Goal: Check status: Check status

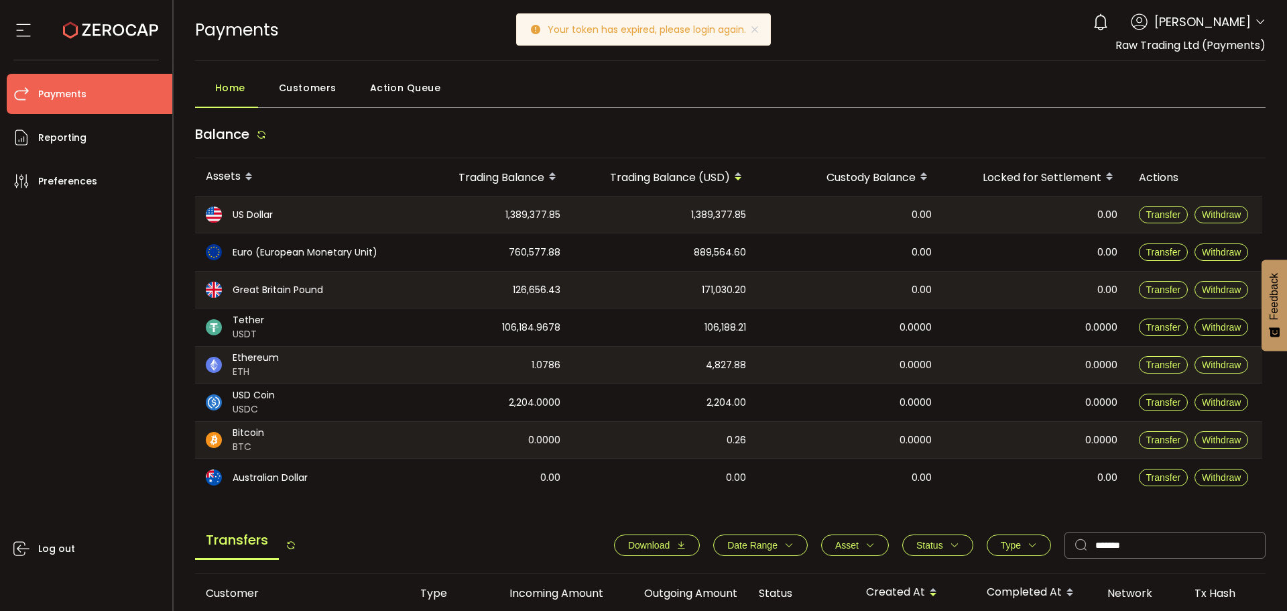
scroll to position [206, 0]
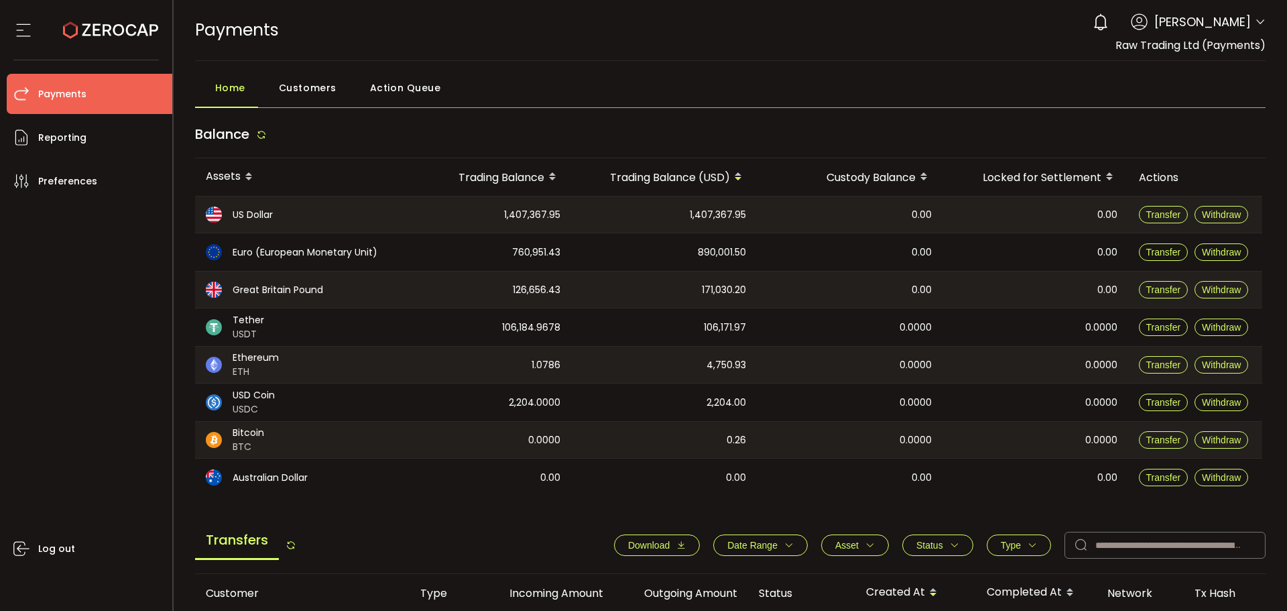
scroll to position [67, 0]
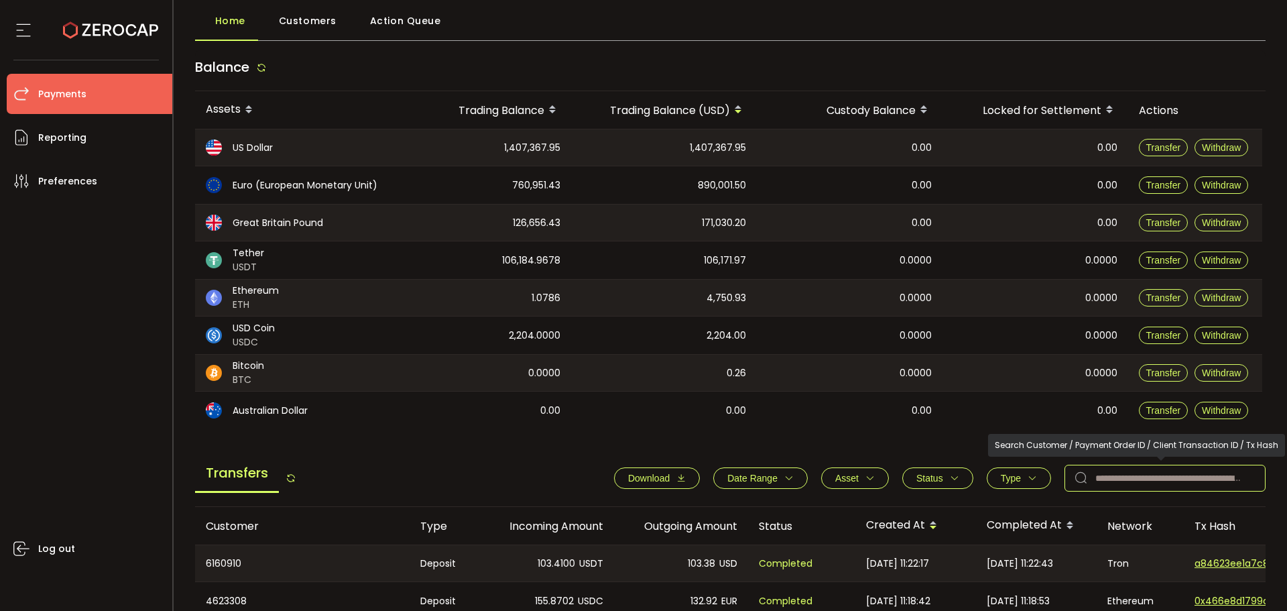
click at [1109, 481] on input "text" at bounding box center [1165, 478] width 201 height 27
paste input "*******"
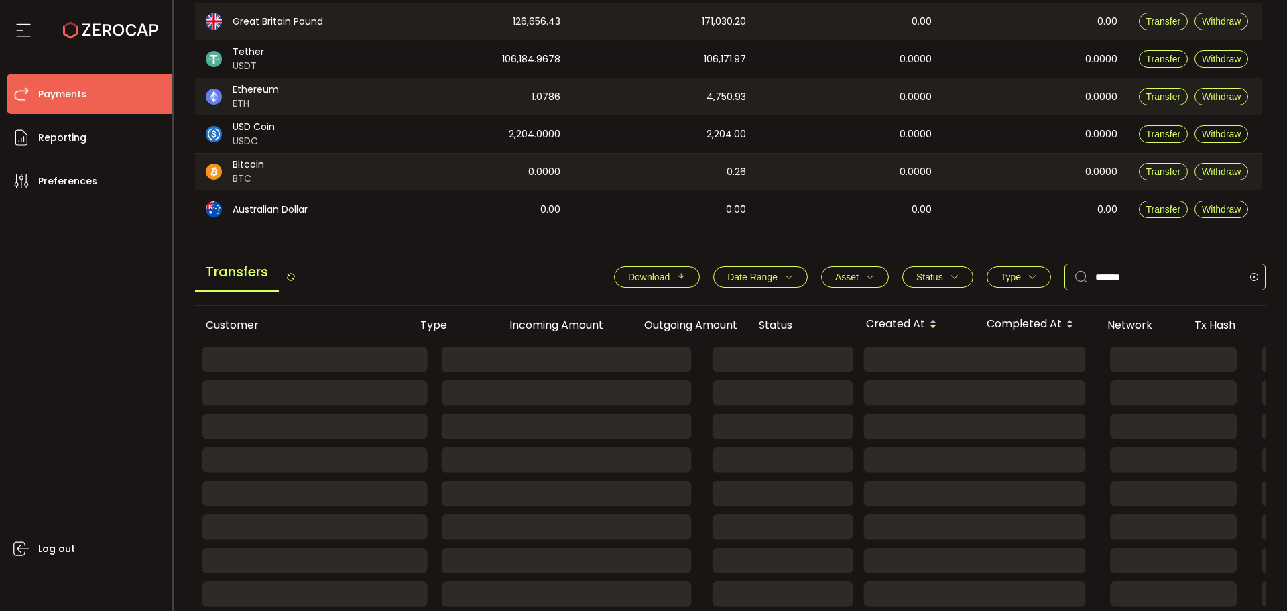
scroll to position [206, 0]
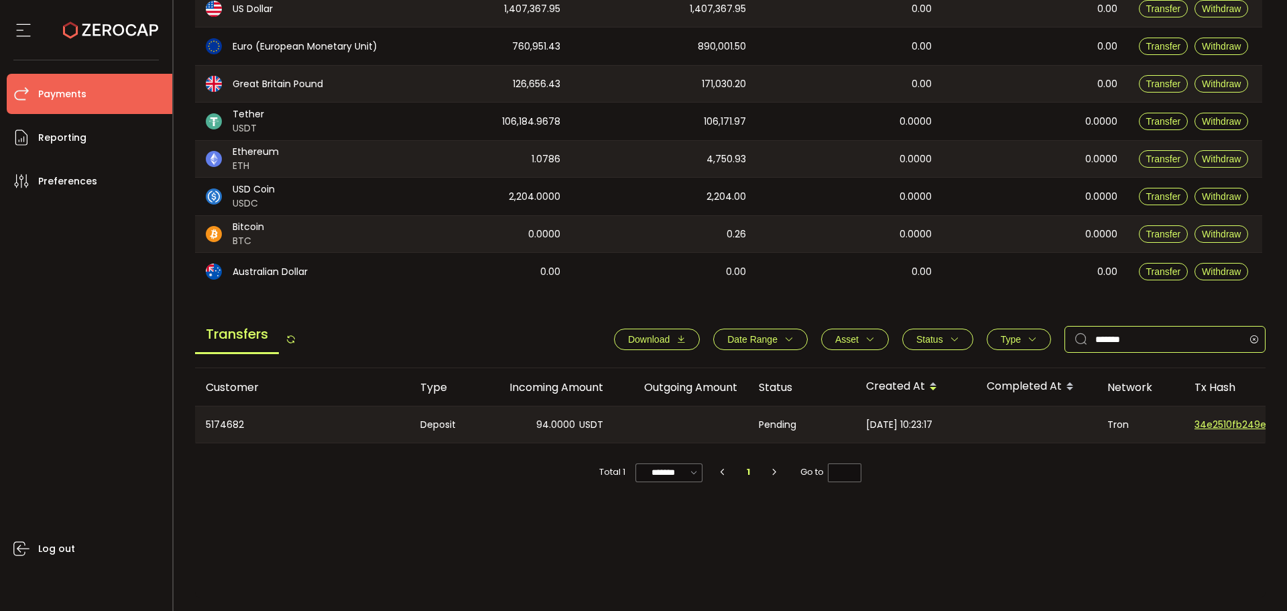
type input "*******"
drag, startPoint x: 1119, startPoint y: 415, endPoint x: 1044, endPoint y: 424, distance: 76.2
click at [1046, 424] on tr "5174682 Deposit 94.0000 USDT Pending 2025-09-01 10:23:17 Tron 34e2510fb249eb229…" at bounding box center [900, 425] width 1411 height 38
drag, startPoint x: 942, startPoint y: 433, endPoint x: 859, endPoint y: 432, distance: 83.8
click at [855, 427] on div "2025-09-01 10:23:17" at bounding box center [915, 424] width 121 height 36
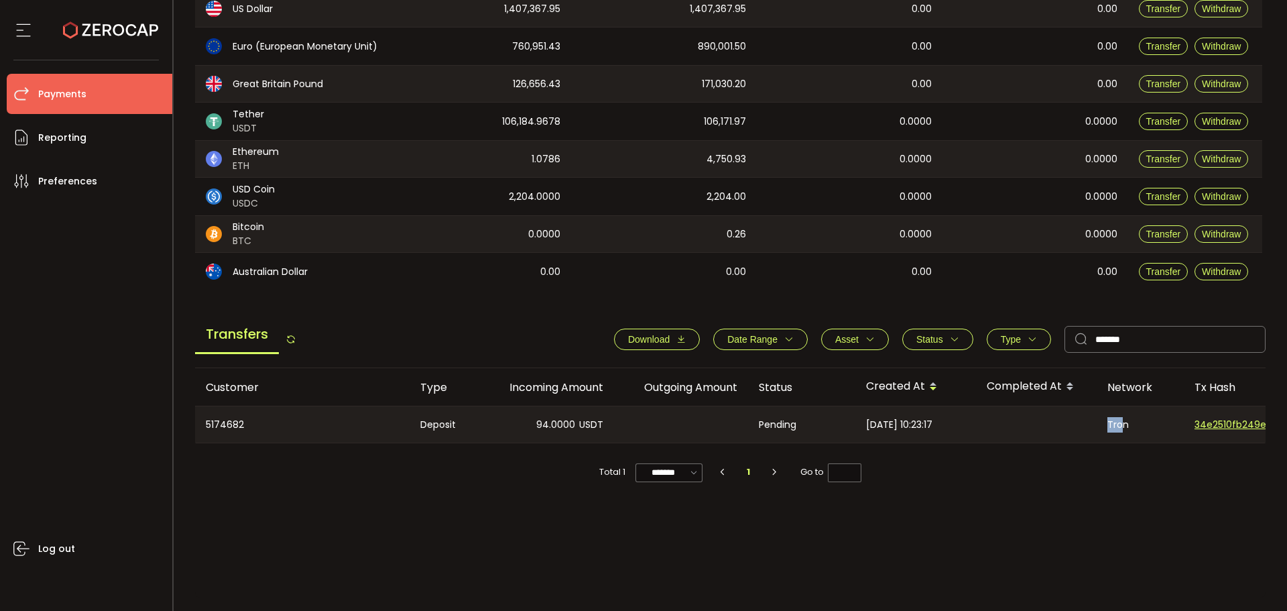
click at [859, 432] on div "2025-09-01 10:23:17" at bounding box center [915, 424] width 121 height 36
